Goal: Navigation & Orientation: Understand site structure

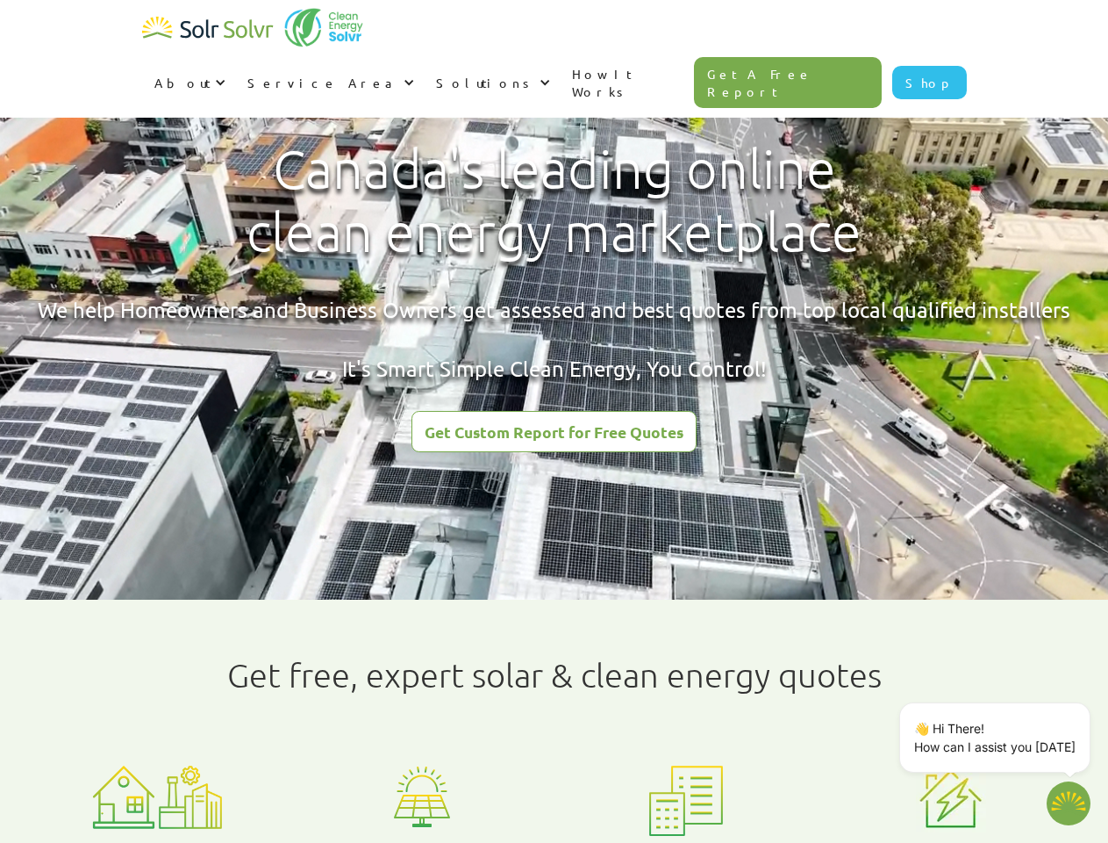
click at [211, 74] on div "About" at bounding box center [182, 83] width 56 height 18
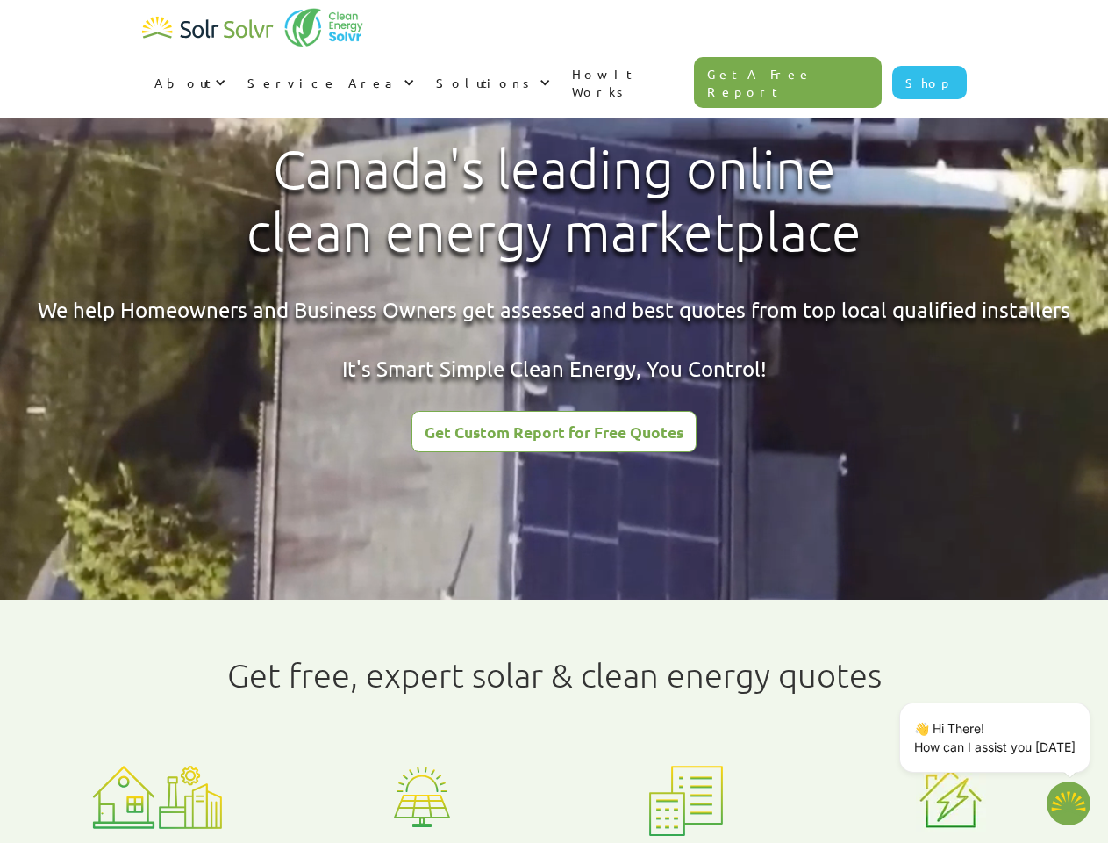
click at [399, 74] on div "Service Area" at bounding box center [323, 83] width 152 height 18
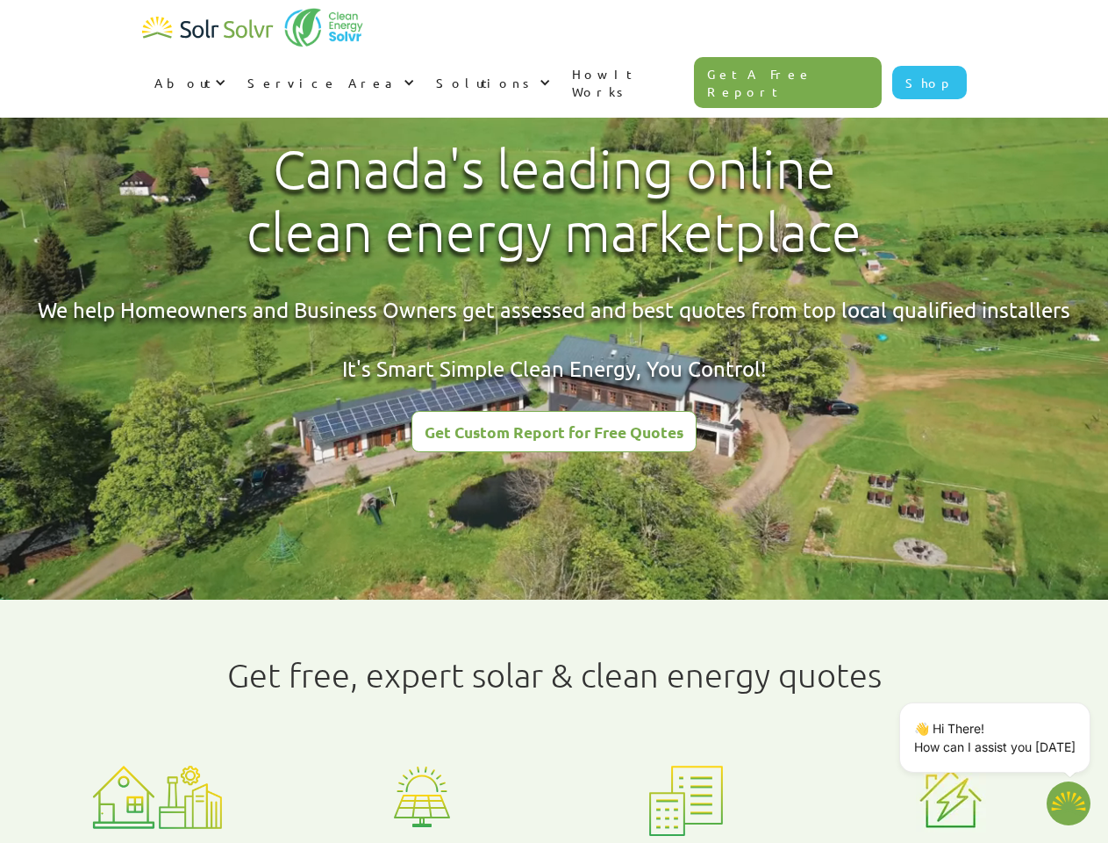
click at [535, 74] on div "Solutions" at bounding box center [485, 83] width 99 height 18
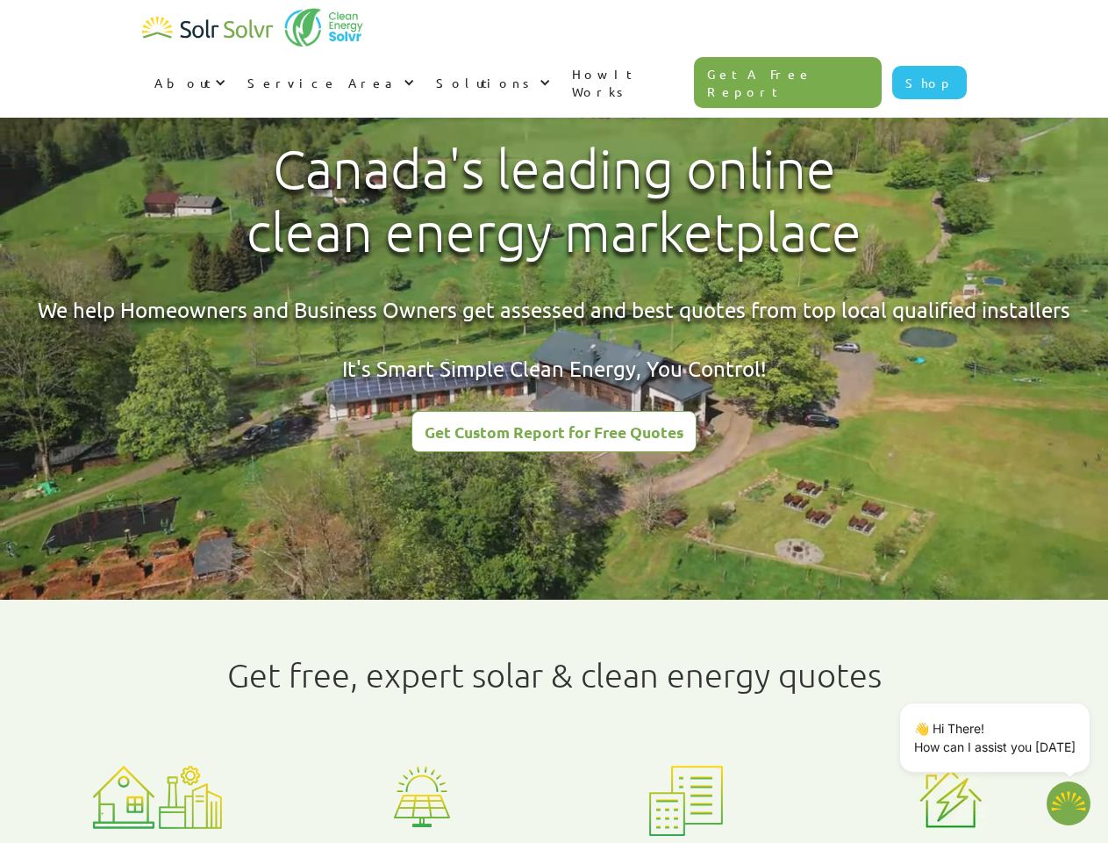
click at [999, 737] on p "👋 Hi There! How can I assist you [DATE]" at bounding box center [994, 737] width 161 height 37
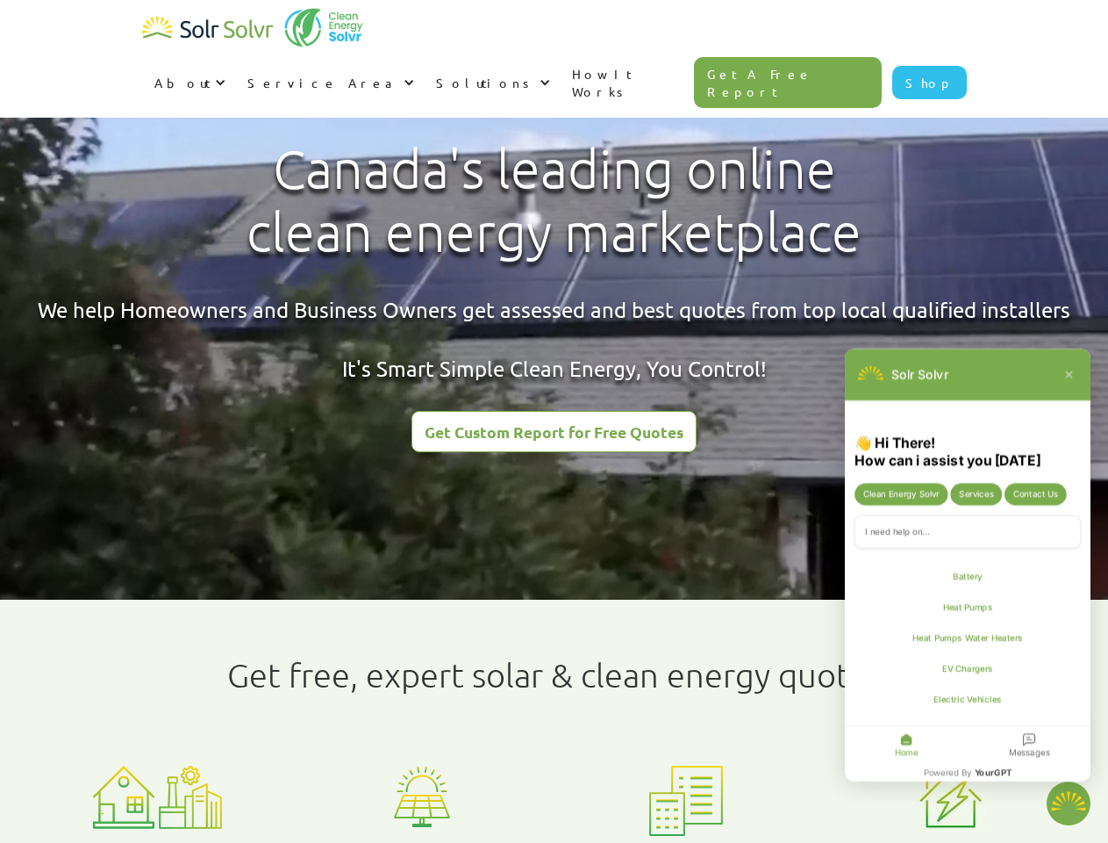
type textarea "x"
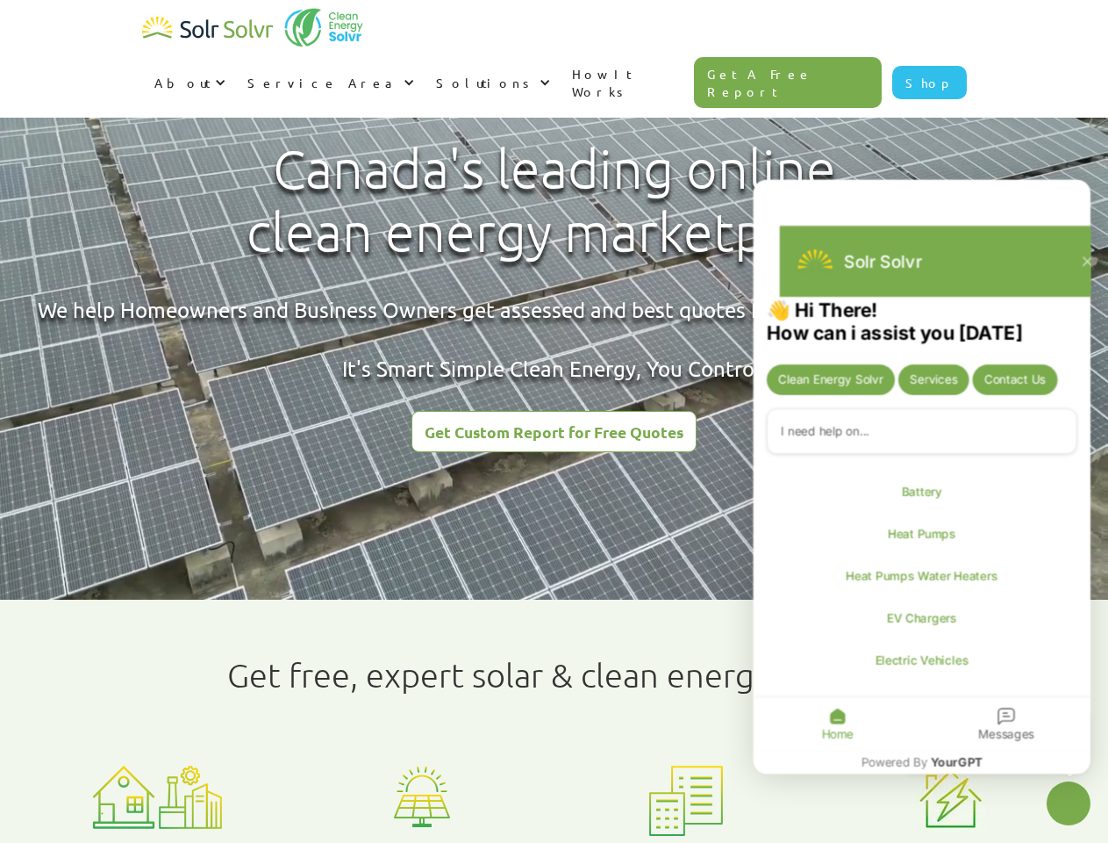
click at [1087, 706] on div "Messages" at bounding box center [1006, 724] width 169 height 53
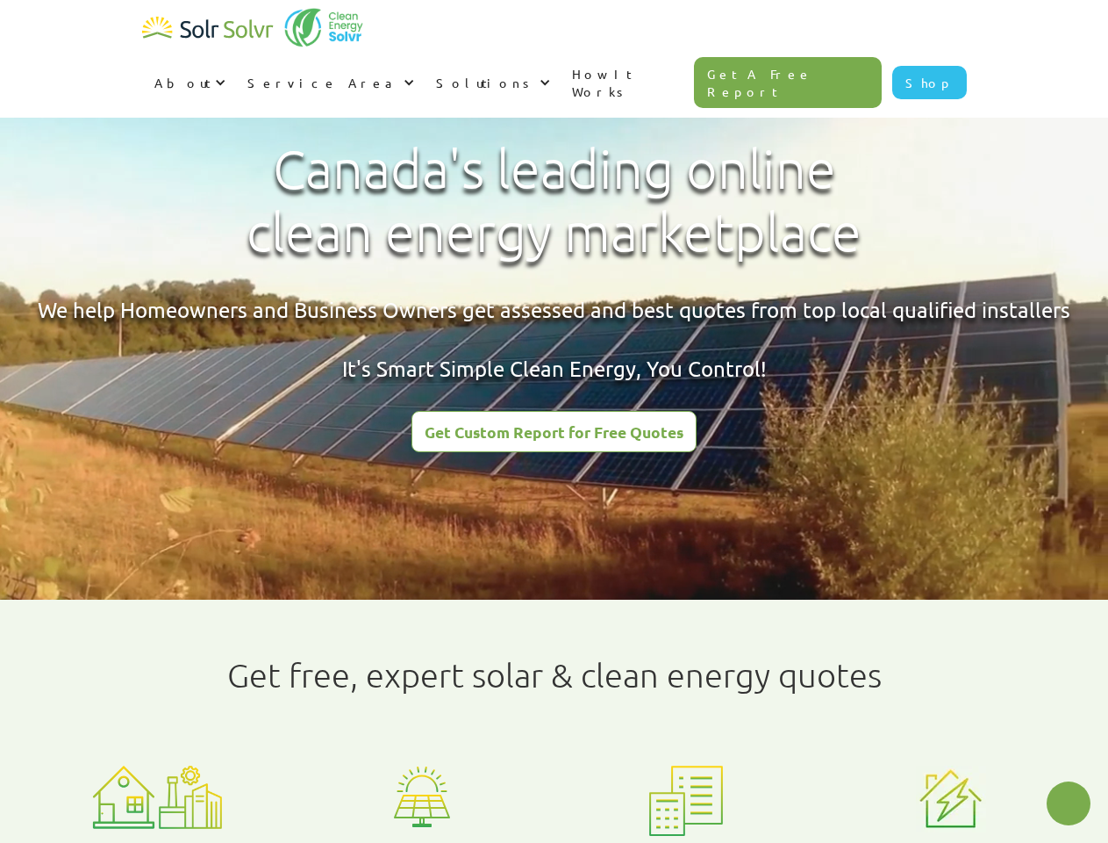
click at [1069, 803] on icon "Close chatbot widget" at bounding box center [1069, 803] width 22 height 22
